Goal: Task Accomplishment & Management: Complete application form

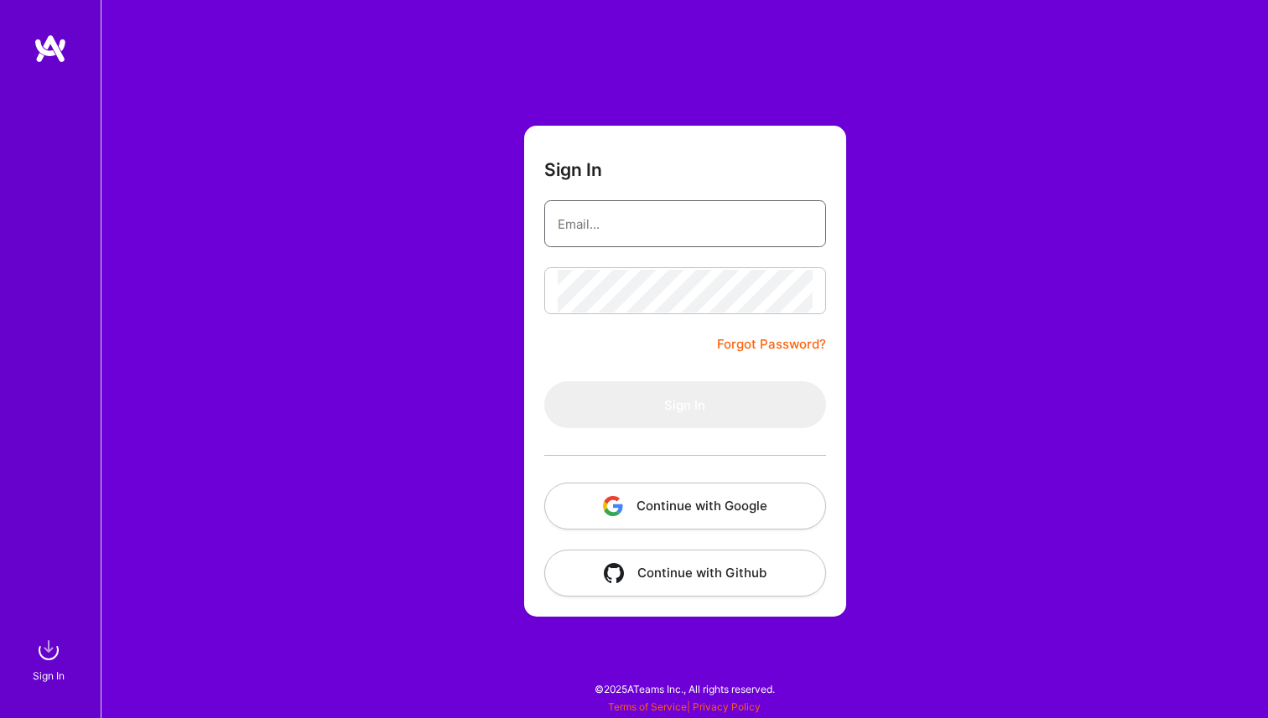
click at [728, 223] on input "email" at bounding box center [684, 224] width 255 height 43
type input "[EMAIL_ADDRESS][DOMAIN_NAME]"
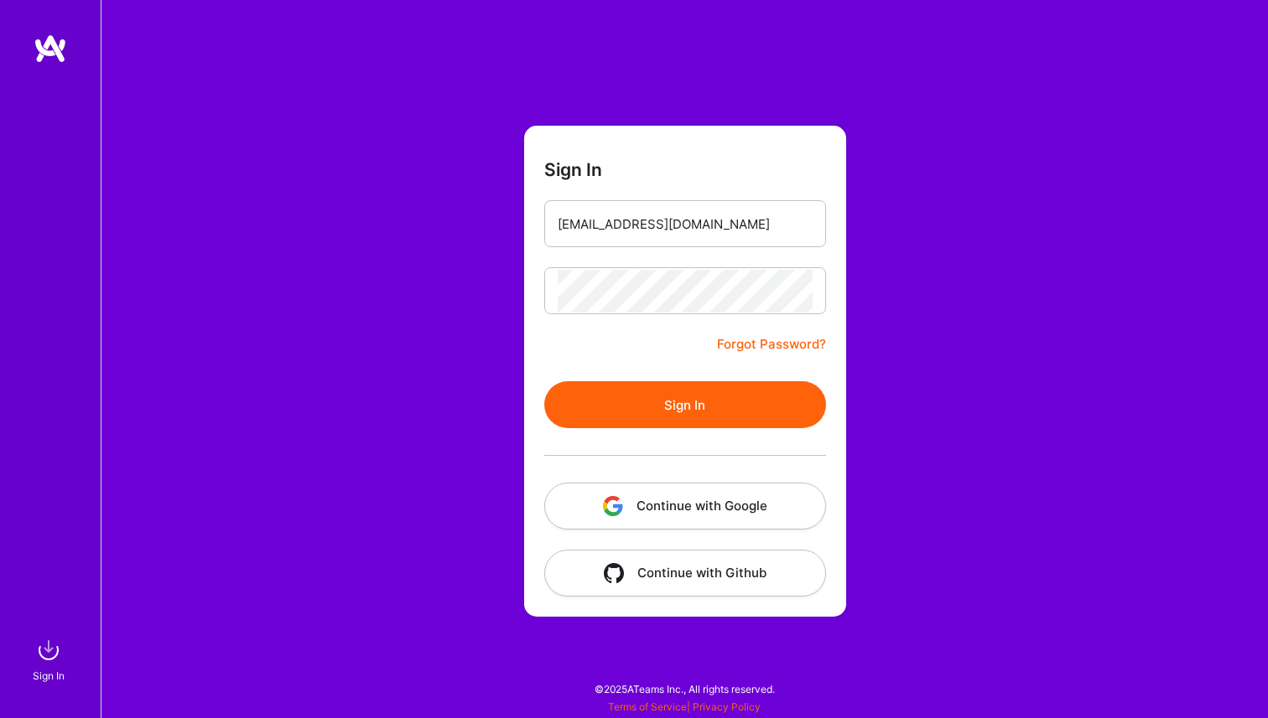
click at [676, 406] on button "Sign In" at bounding box center [685, 404] width 282 height 47
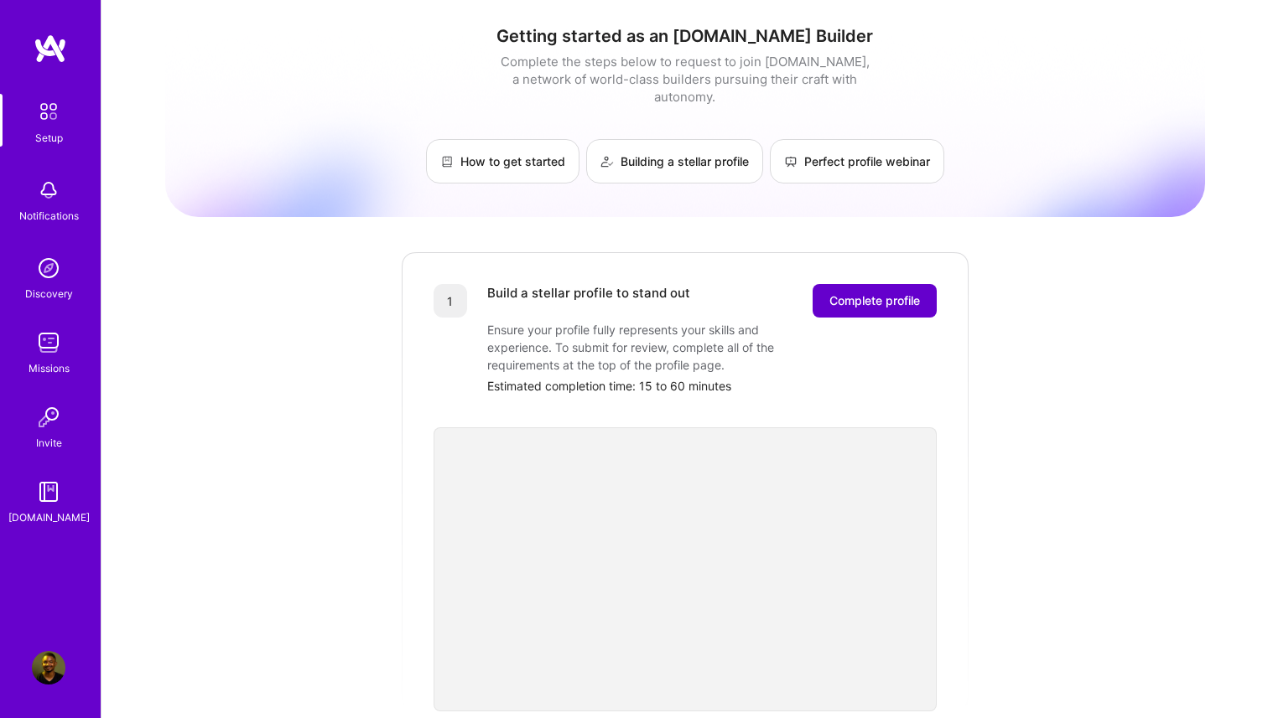
click at [874, 293] on span "Complete profile" at bounding box center [874, 301] width 91 height 17
